Goal: Browse casually

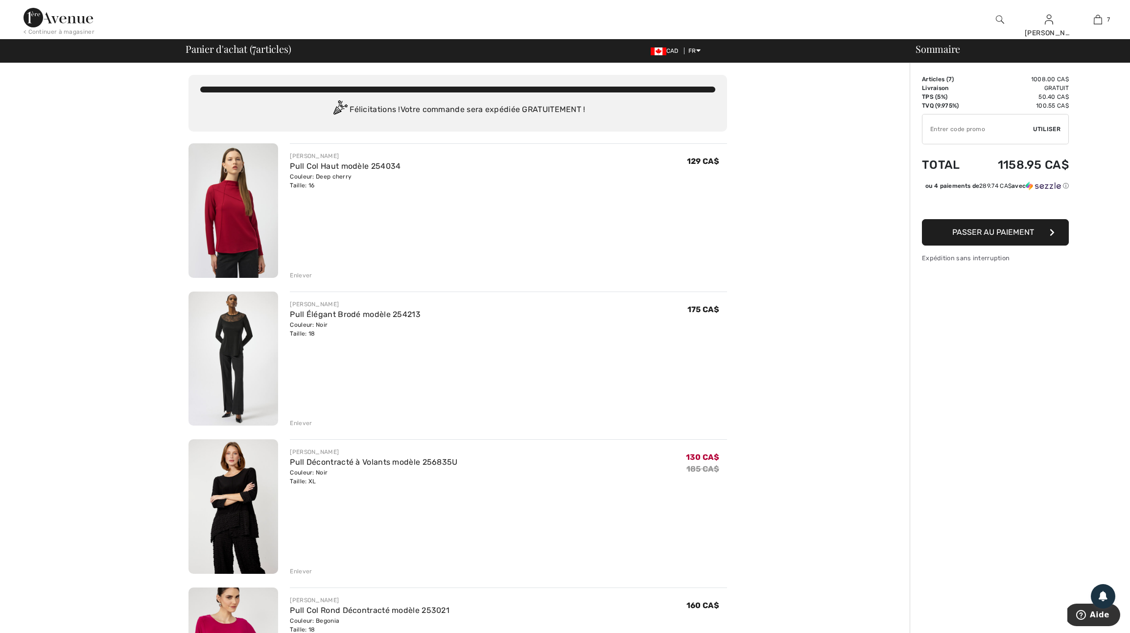
click at [58, 31] on div "< Continuer à magasiner" at bounding box center [58, 31] width 71 height 9
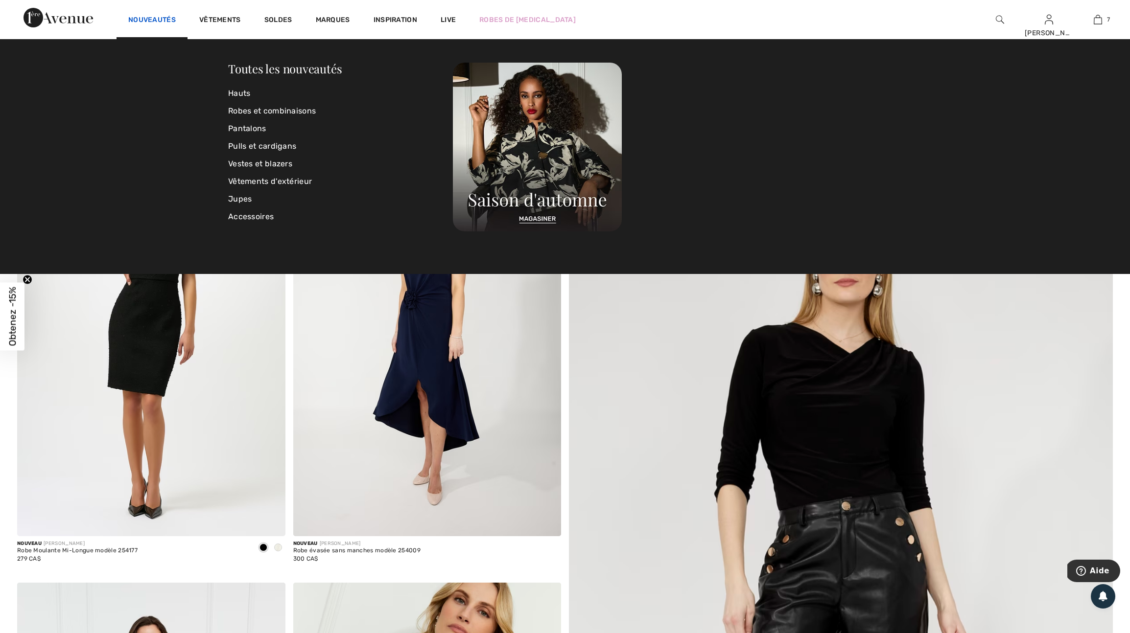
click at [175, 19] on link "Nouveautés" at bounding box center [151, 21] width 47 height 10
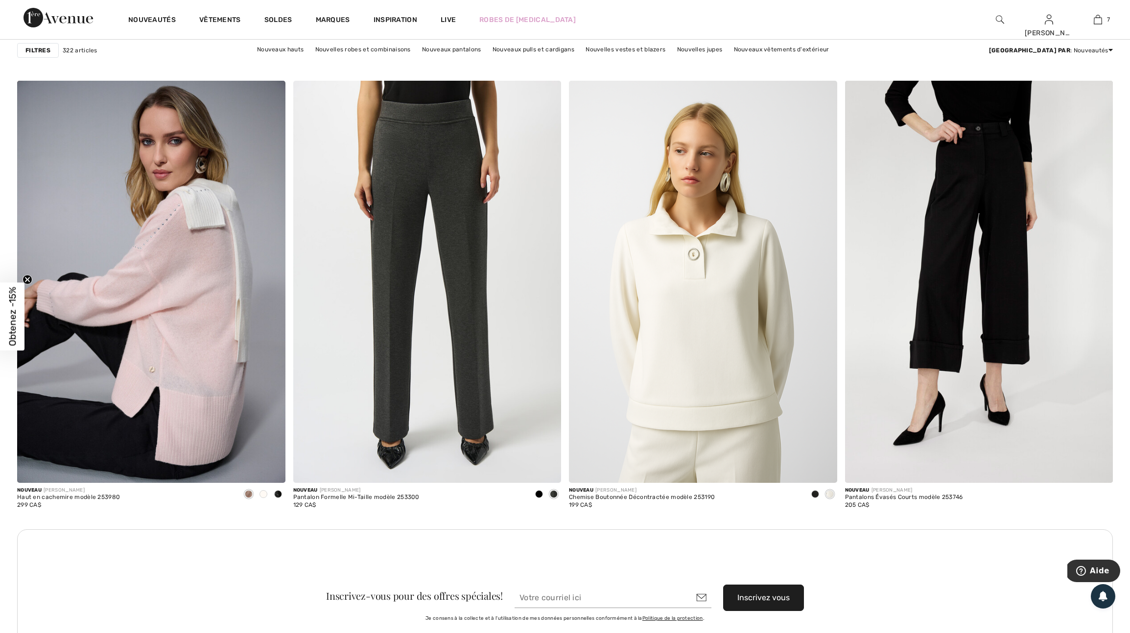
scroll to position [2938, 0]
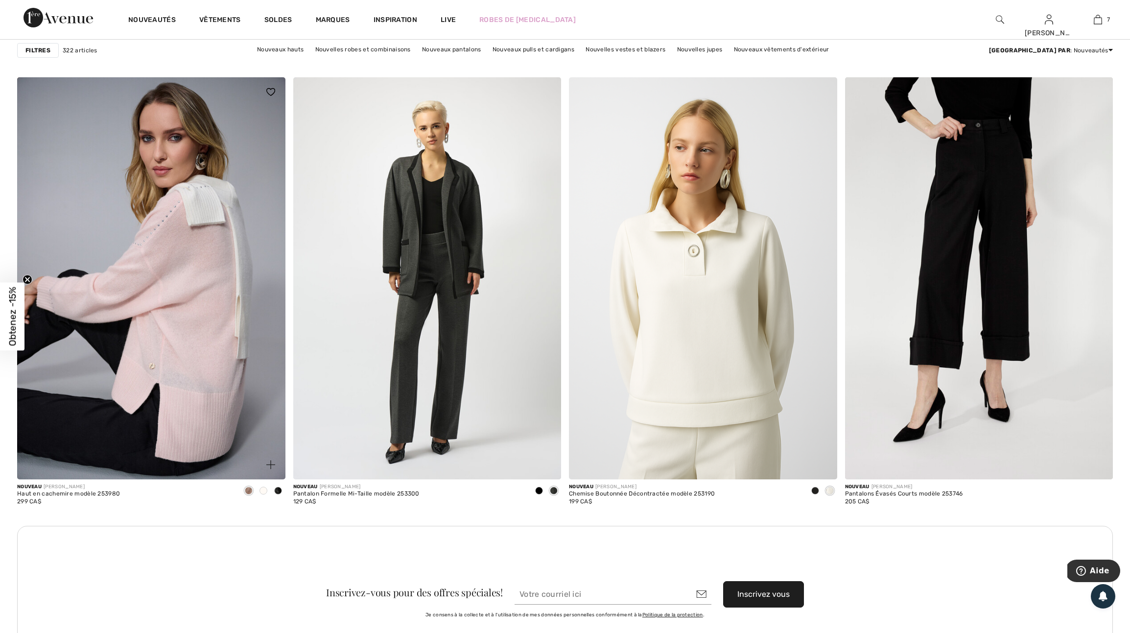
click at [264, 495] on span at bounding box center [263, 491] width 8 height 8
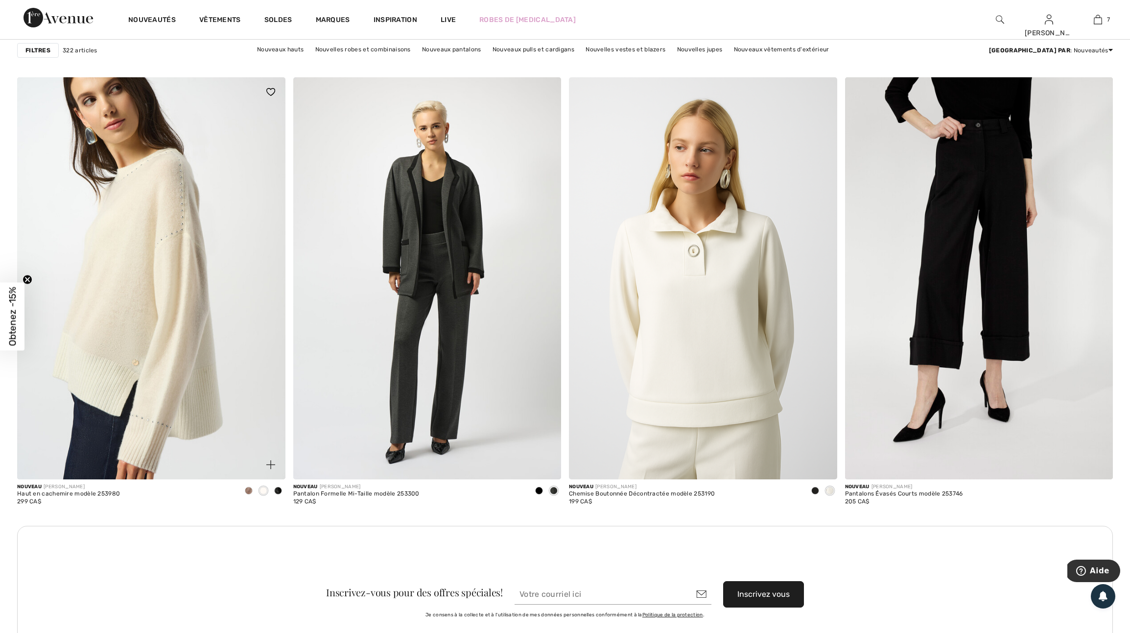
click at [274, 495] on span at bounding box center [278, 491] width 8 height 8
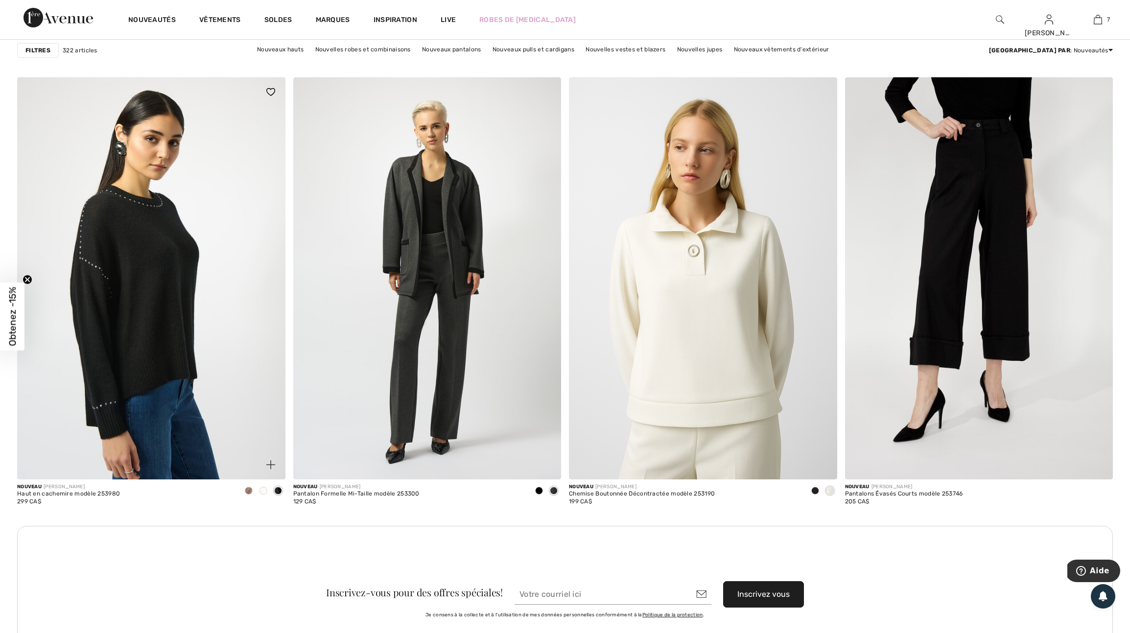
click at [246, 495] on span at bounding box center [249, 491] width 8 height 8
